Goal: Task Accomplishment & Management: Use online tool/utility

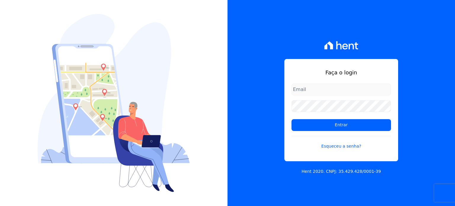
type input "paula.silva@senziani.com"
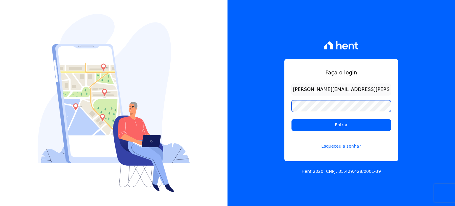
click at [291, 119] on input "Entrar" at bounding box center [341, 125] width 100 height 12
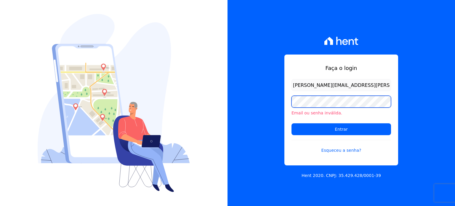
click at [254, 104] on div "Faça o login paula.silva@senziani.com Email ou senha inválida. Entrar Esqueceu …" at bounding box center [340, 103] width 227 height 206
click at [291, 123] on input "Entrar" at bounding box center [341, 129] width 100 height 12
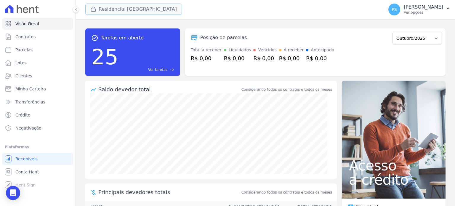
click at [116, 7] on button "Residencial [GEOGRAPHIC_DATA]" at bounding box center [133, 9] width 97 height 11
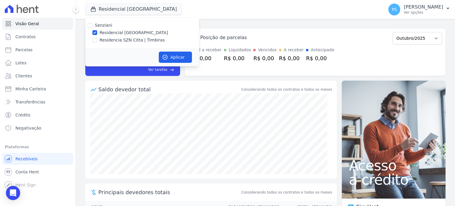
click at [100, 40] on label "Residencia SZN Citta | Timbiras" at bounding box center [132, 40] width 65 height 6
click at [97, 40] on input "Residencia SZN Citta | Timbiras" at bounding box center [94, 40] width 5 height 5
checkbox input "true"
click at [113, 32] on label "Residencial [GEOGRAPHIC_DATA]" at bounding box center [134, 33] width 68 height 6
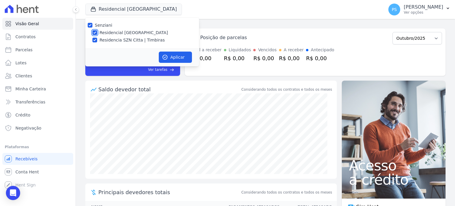
click at [97, 32] on input "Residencial [GEOGRAPHIC_DATA]" at bounding box center [94, 32] width 5 height 5
checkbox input "false"
click at [176, 55] on button "Aplicar" at bounding box center [175, 57] width 33 height 11
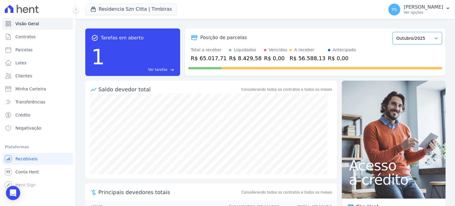
click at [432, 38] on select "Junho/2025 Julho/2025 Agosto/2025 Setembro/2025 Outubro/2025 Novembro/2025 Deze…" at bounding box center [416, 38] width 49 height 12
select select "08/2025"
click at [392, 32] on select "Junho/2025 Julho/2025 Agosto/2025 Setembro/2025 Outubro/2025 Novembro/2025 Deze…" at bounding box center [416, 38] width 49 height 12
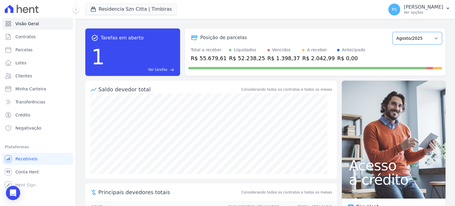
click at [417, 36] on select "Junho/2025 Julho/2025 Agosto/2025 Setembro/2025 Outubro/2025 Novembro/2025 Deze…" at bounding box center [416, 38] width 49 height 12
select select "07/2025"
click at [392, 32] on select "Junho/2025 Julho/2025 Agosto/2025 Setembro/2025 Outubro/2025 Novembro/2025 Deze…" at bounding box center [416, 38] width 49 height 12
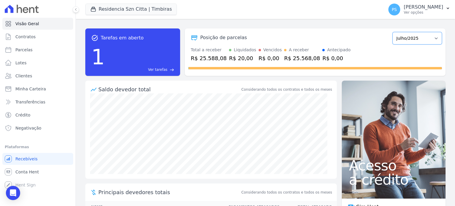
click at [411, 40] on select "Junho/2025 Julho/2025 Agosto/2025 Setembro/2025 Outubro/2025 Novembro/2025 Deze…" at bounding box center [416, 38] width 49 height 12
select select "08/2025"
click at [392, 32] on select "Junho/2025 Julho/2025 Agosto/2025 Setembro/2025 Outubro/2025 Novembro/2025 Deze…" at bounding box center [416, 38] width 49 height 12
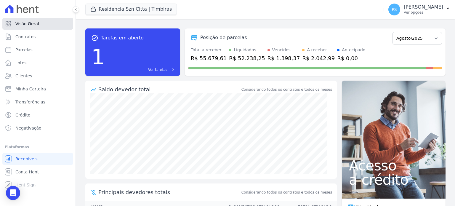
click at [20, 25] on span "Visão Geral" at bounding box center [27, 24] width 24 height 6
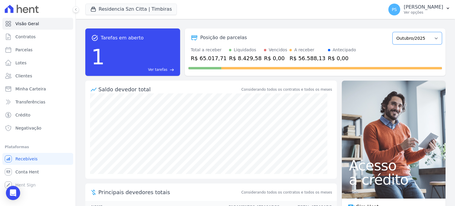
click at [431, 40] on select "Junho/2025 Julho/2025 Agosto/2025 Setembro/2025 Outubro/2025 Novembro/2025 Deze…" at bounding box center [416, 38] width 49 height 12
select select "08/2025"
click at [392, 32] on select "Junho/2025 Julho/2025 Agosto/2025 Setembro/2025 Outubro/2025 Novembro/2025 Deze…" at bounding box center [416, 38] width 49 height 12
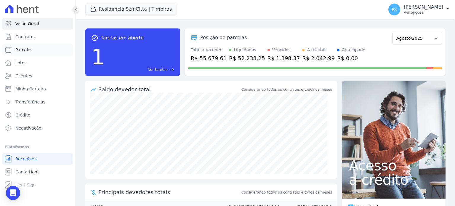
click at [23, 51] on span "Parcelas" at bounding box center [23, 50] width 17 height 6
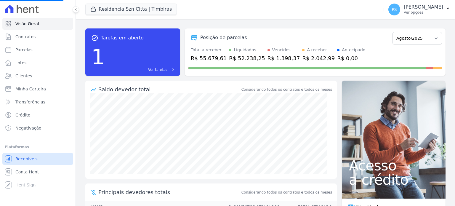
click at [32, 160] on span "Recebíveis" at bounding box center [26, 159] width 22 height 6
select select
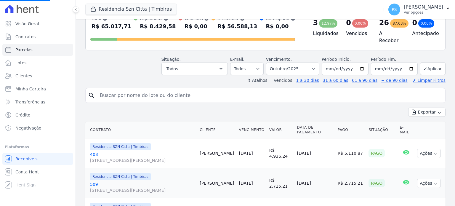
scroll to position [59, 0]
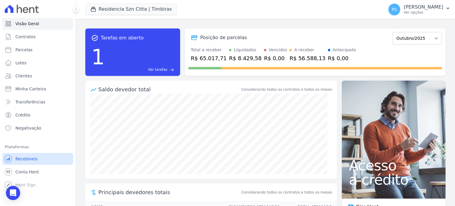
click at [27, 160] on span "Recebíveis" at bounding box center [26, 159] width 22 height 6
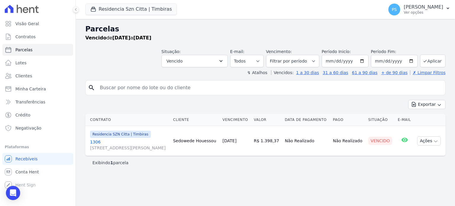
select select
click at [17, 52] on span "Parcelas" at bounding box center [23, 50] width 17 height 6
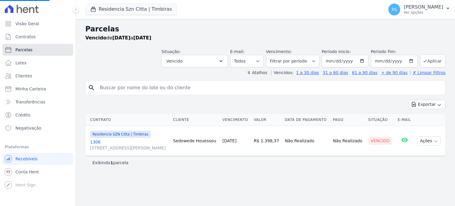
click at [23, 50] on span "Parcelas" at bounding box center [23, 50] width 17 height 6
select select
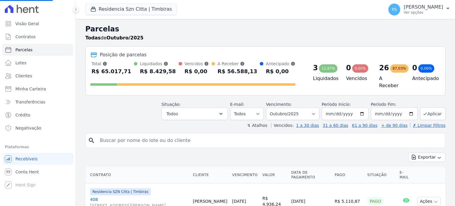
click at [149, 138] on input "search" at bounding box center [269, 140] width 346 height 12
type input "sedowed"
select select
click at [149, 138] on input "search" at bounding box center [269, 140] width 346 height 12
type input "sedowed"
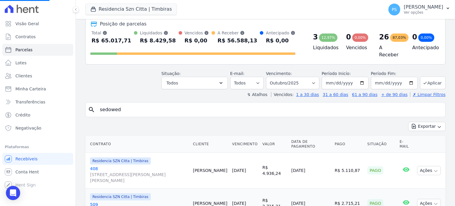
scroll to position [59, 0]
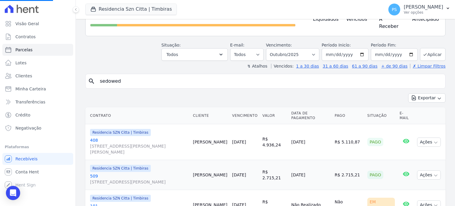
select select
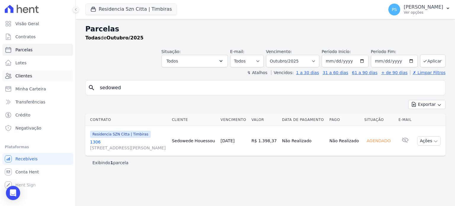
click at [22, 77] on span "Clientes" at bounding box center [23, 76] width 17 height 6
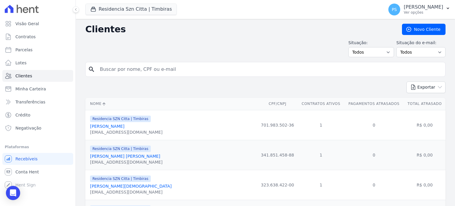
click at [130, 69] on input "search" at bounding box center [269, 69] width 346 height 12
type input "sedowed"
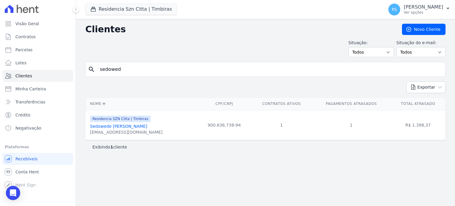
click at [124, 127] on link "Sedowede Rolland Prudence Houessou" at bounding box center [118, 126] width 57 height 5
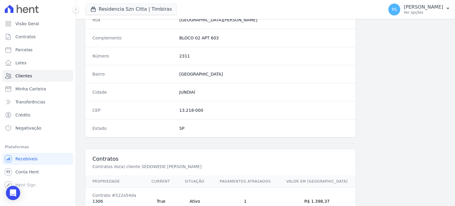
scroll to position [346, 0]
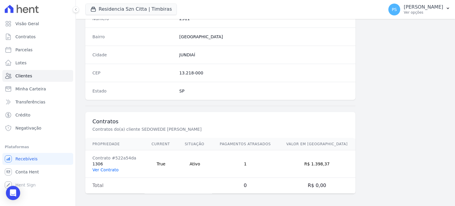
click at [101, 169] on link "Ver Contrato" at bounding box center [105, 169] width 26 height 5
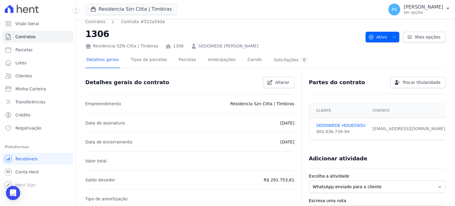
scroll to position [5, 0]
click at [178, 60] on link "Parcelas" at bounding box center [188, 61] width 20 height 16
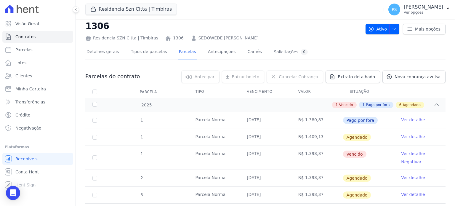
scroll to position [30, 0]
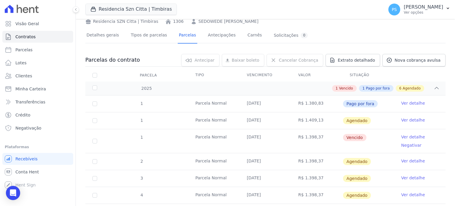
click at [402, 104] on link "Ver detalhe" at bounding box center [413, 103] width 24 height 6
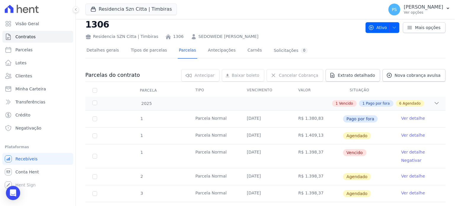
scroll to position [59, 0]
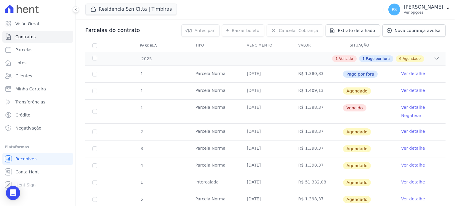
click at [405, 107] on link "Ver detalhe" at bounding box center [413, 107] width 24 height 6
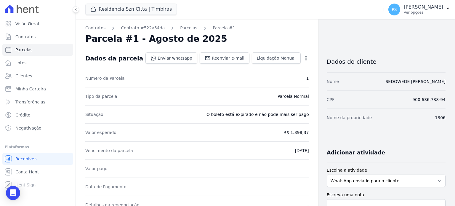
click at [303, 60] on icon "button" at bounding box center [306, 58] width 6 height 6
click at [270, 77] on link "Cancelar Cobrança" at bounding box center [280, 76] width 52 height 11
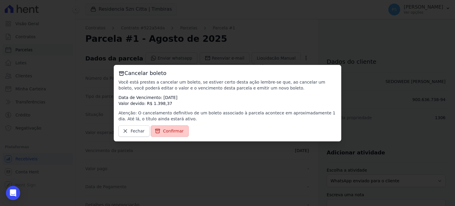
click at [173, 133] on span "Confirmar" at bounding box center [173, 131] width 21 height 6
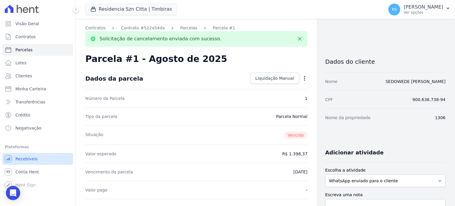
click at [28, 160] on span "Recebíveis" at bounding box center [26, 159] width 22 height 6
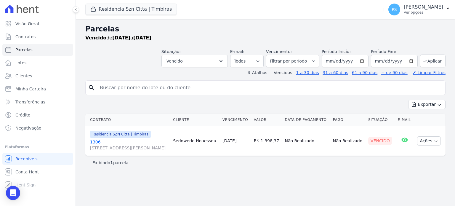
select select
click at [318, 60] on select "Filtrar por período ──────── Todos os meses Junho/2025 Julho/2025 Agosto/2025 S…" at bounding box center [292, 61] width 53 height 12
select select "08/2025"
click at [275, 55] on select "Filtrar por período ──────── Todos os meses Junho/2025 Julho/2025 Agosto/2025 S…" at bounding box center [292, 61] width 53 height 12
select select
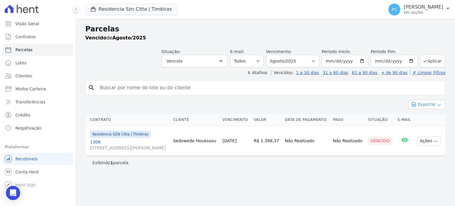
click at [438, 104] on icon "button" at bounding box center [439, 104] width 3 height 1
click at [420, 118] on span "Exportar PDF" at bounding box center [426, 118] width 31 height 6
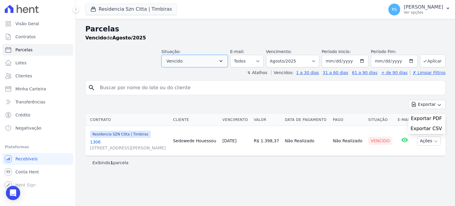
click at [224, 61] on icon "button" at bounding box center [221, 61] width 6 height 6
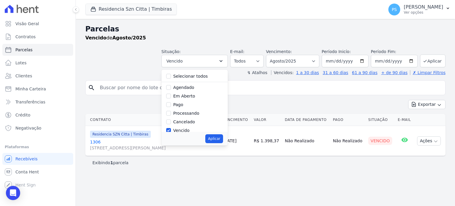
click at [198, 77] on label "Selecionar todos" at bounding box center [190, 76] width 35 height 5
click at [171, 77] on input "Selecionar todos" at bounding box center [168, 76] width 5 height 5
checkbox input "true"
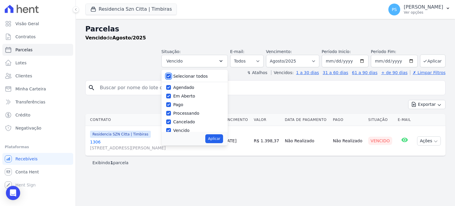
checkbox input "true"
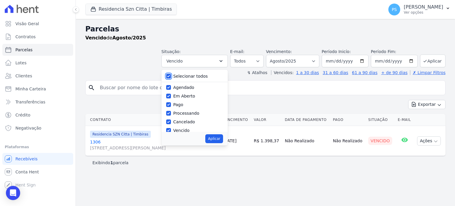
checkbox input "true"
click at [223, 137] on button "Aplicar" at bounding box center [213, 138] width 17 height 9
select select "scheduled"
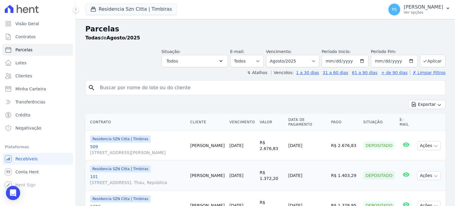
select select
click at [437, 104] on icon "button" at bounding box center [439, 104] width 5 height 5
click at [424, 119] on span "Exportar PDF" at bounding box center [426, 118] width 31 height 6
drag, startPoint x: 435, startPoint y: 129, endPoint x: 426, endPoint y: 127, distance: 8.4
click at [435, 129] on span "Exportar CSV" at bounding box center [425, 129] width 31 height 6
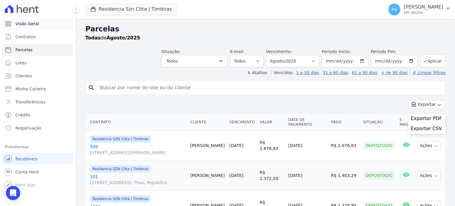
click at [35, 23] on span "Visão Geral" at bounding box center [27, 24] width 24 height 6
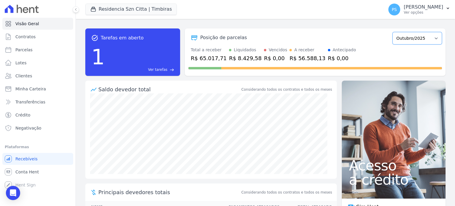
click at [406, 38] on select "Junho/2025 Julho/2025 Agosto/2025 Setembro/2025 Outubro/2025 Novembro/2025 Deze…" at bounding box center [416, 38] width 49 height 12
select select "08/2025"
click at [392, 32] on select "Junho/2025 Julho/2025 Agosto/2025 Setembro/2025 Outubro/2025 Novembro/2025 Deze…" at bounding box center [416, 38] width 49 height 12
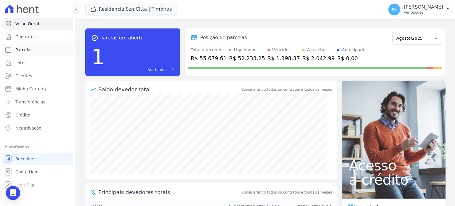
click at [25, 50] on span "Parcelas" at bounding box center [23, 50] width 17 height 6
select select
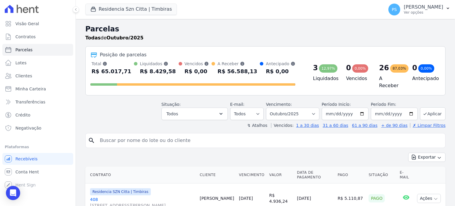
click at [163, 138] on input "search" at bounding box center [269, 140] width 346 height 12
type input "[PERSON_NAME] [PERSON_NAME]"
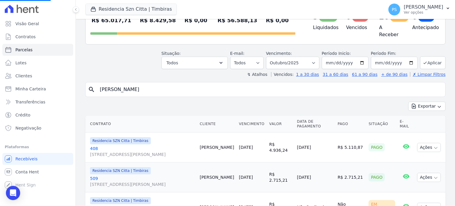
scroll to position [62, 0]
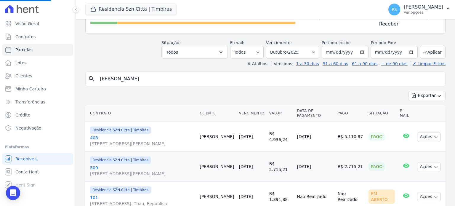
select select
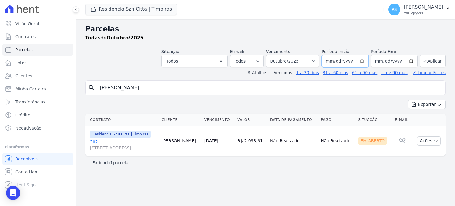
click at [365, 62] on input "2025-10-01" at bounding box center [345, 61] width 47 height 12
type input "[DATE]"
click at [435, 60] on button "Aplicar" at bounding box center [432, 60] width 25 height 13
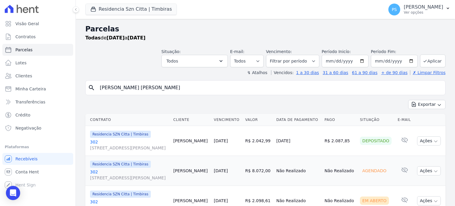
select select
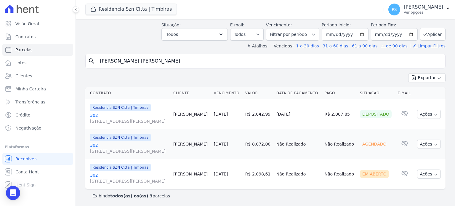
scroll to position [27, 0]
click at [448, 9] on icon "button" at bounding box center [448, 8] width 2 height 1
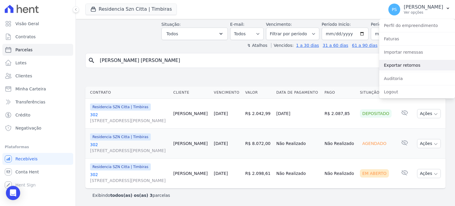
click at [403, 67] on link "Exportar retornos" at bounding box center [417, 65] width 76 height 11
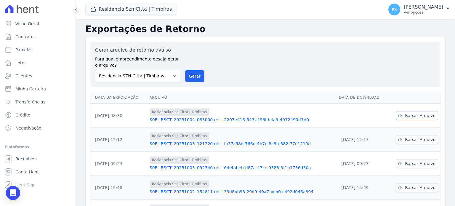
click at [410, 114] on span "Baixar Arquivo" at bounding box center [420, 116] width 31 height 6
